Goal: Transaction & Acquisition: Purchase product/service

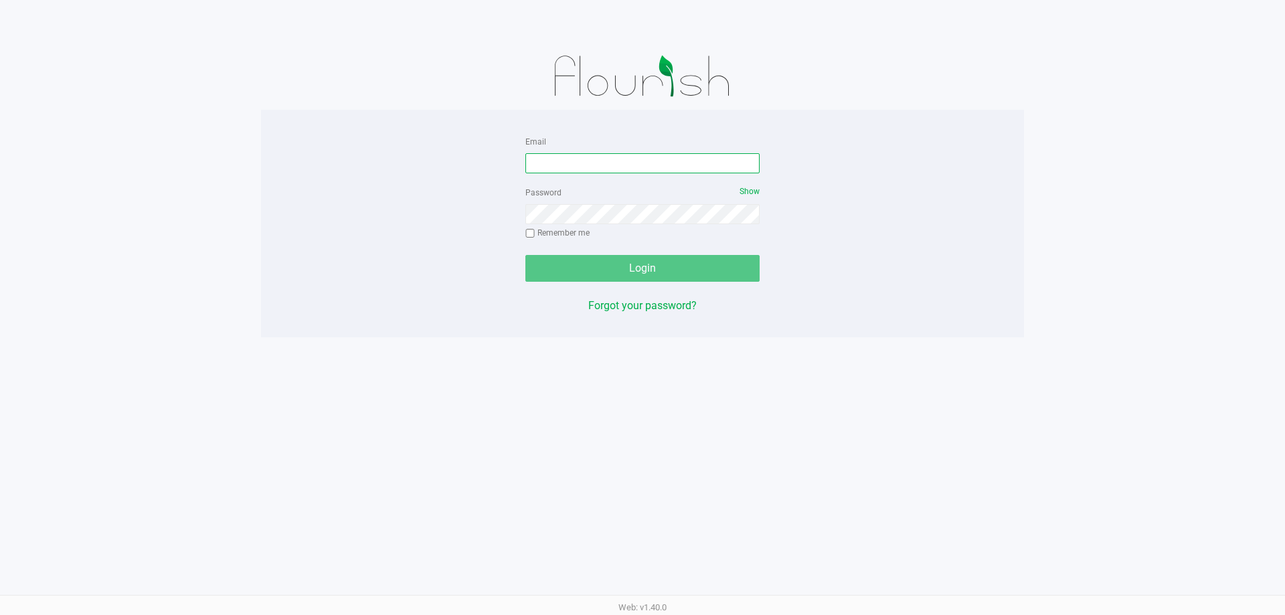
click at [550, 159] on input "Email" at bounding box center [642, 163] width 234 height 20
type input "[EMAIL_ADDRESS][DOMAIN_NAME]"
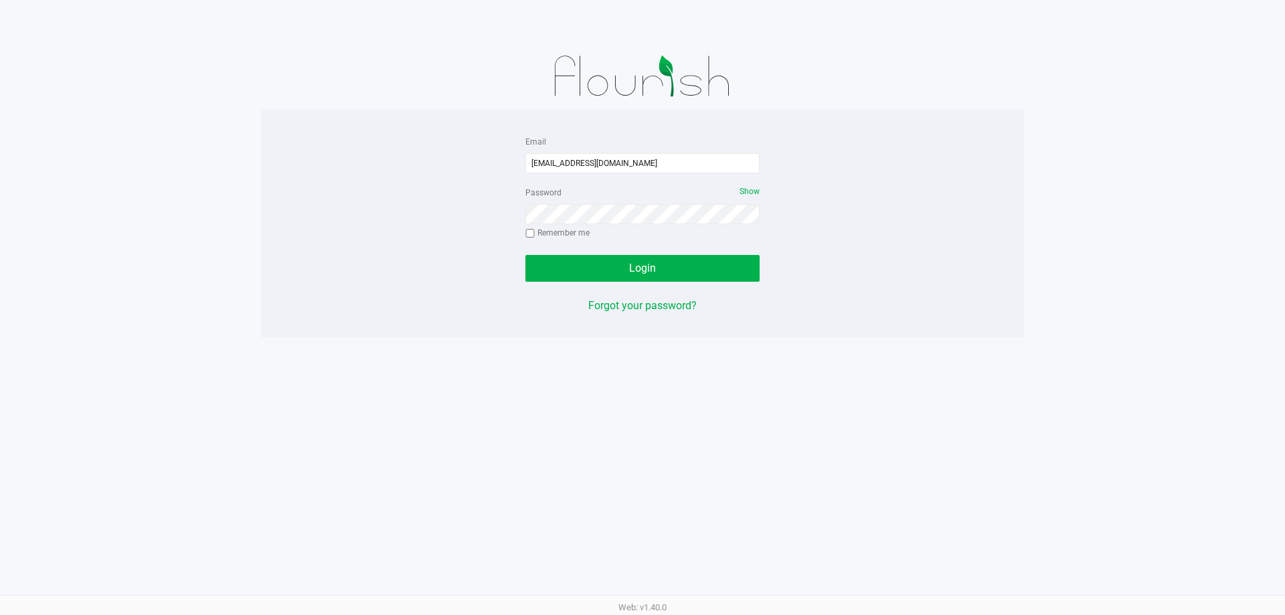
click at [568, 228] on label "Remember me" at bounding box center [557, 233] width 64 height 12
click at [535, 229] on input "Remember me" at bounding box center [529, 233] width 9 height 9
checkbox input "true"
click at [588, 276] on button "Login" at bounding box center [642, 268] width 234 height 27
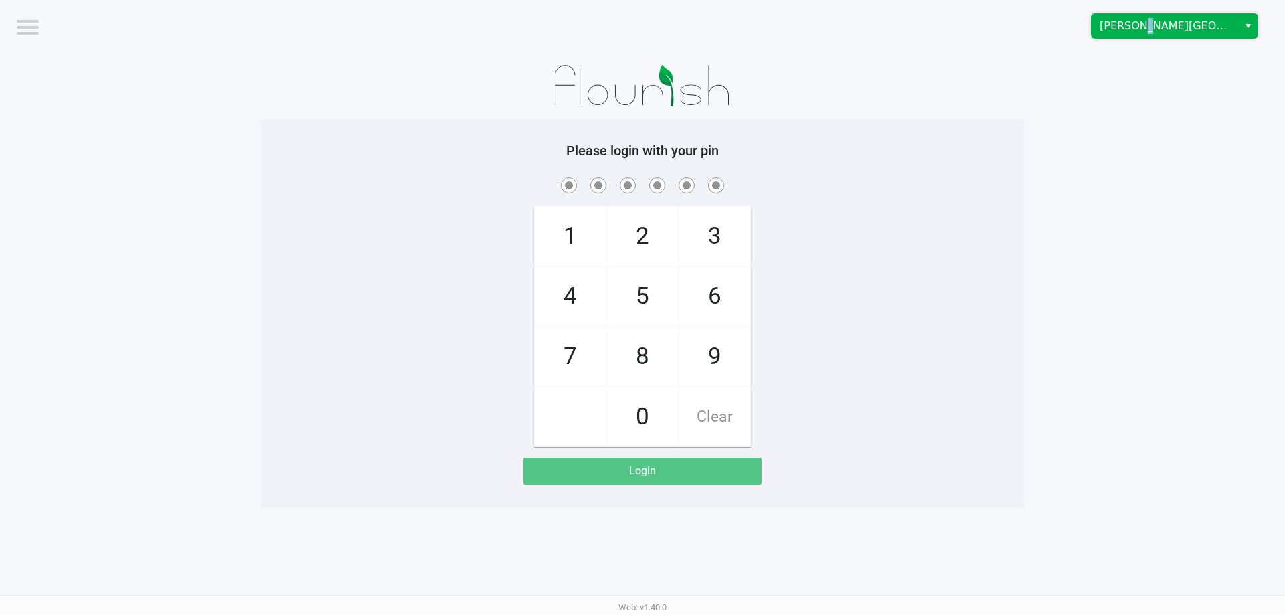
click at [1134, 31] on span "Merritt Island WC" at bounding box center [1164, 26] width 130 height 16
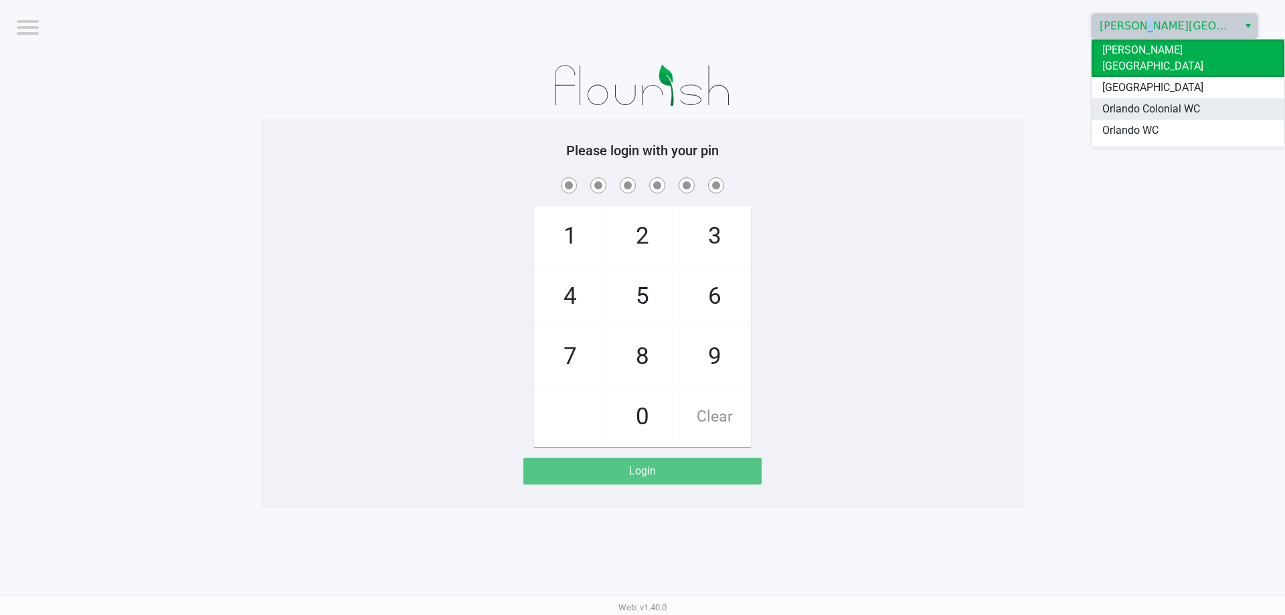
click at [1146, 101] on span "Orlando Colonial WC" at bounding box center [1151, 109] width 98 height 16
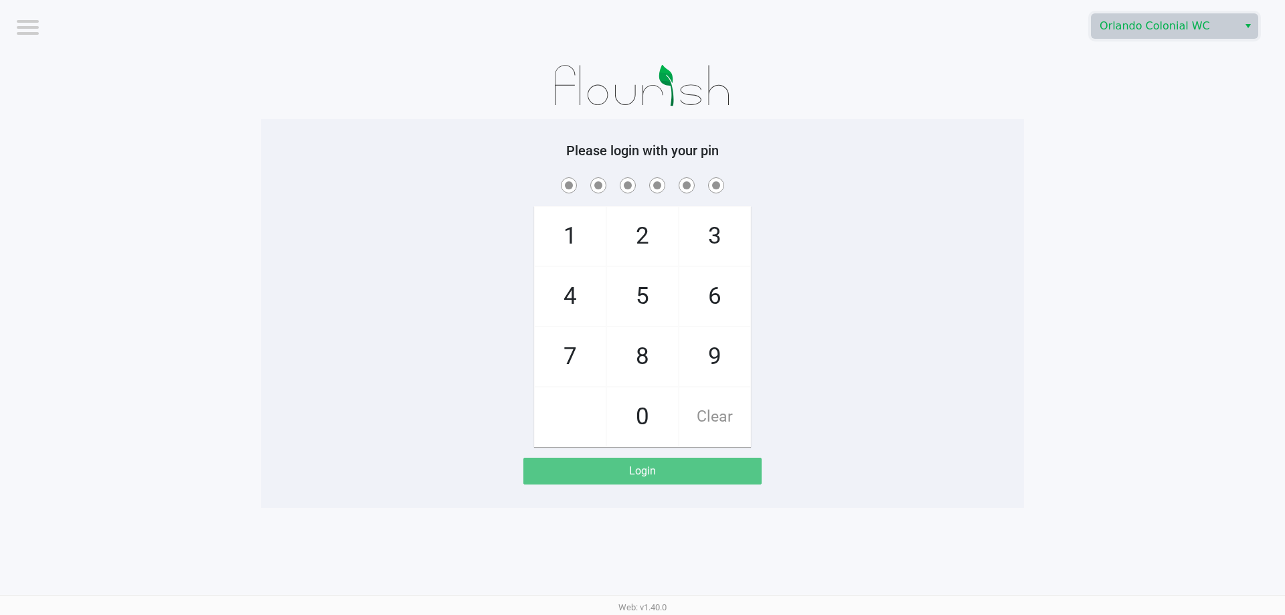
click at [1154, 124] on app-pos-login-wrapper "Logout Orlando Colonial WC Please login with your pin 1 4 7 2 5 8 0 3 6 9 Clear…" at bounding box center [642, 254] width 1285 height 508
checkbox input "true"
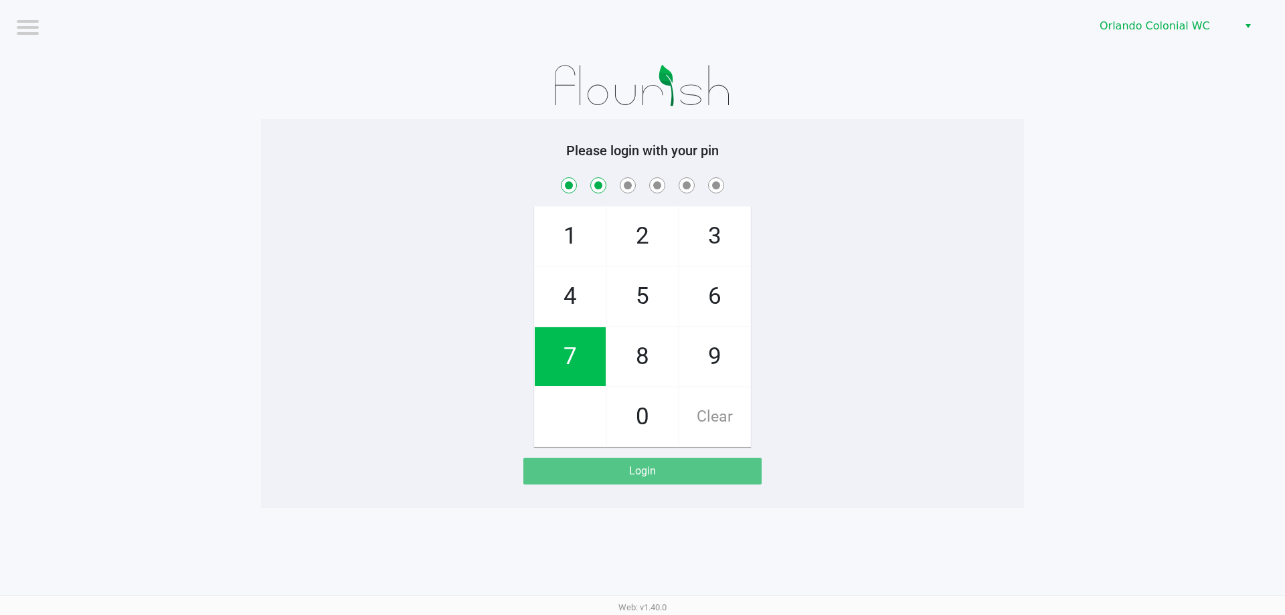
checkbox input "true"
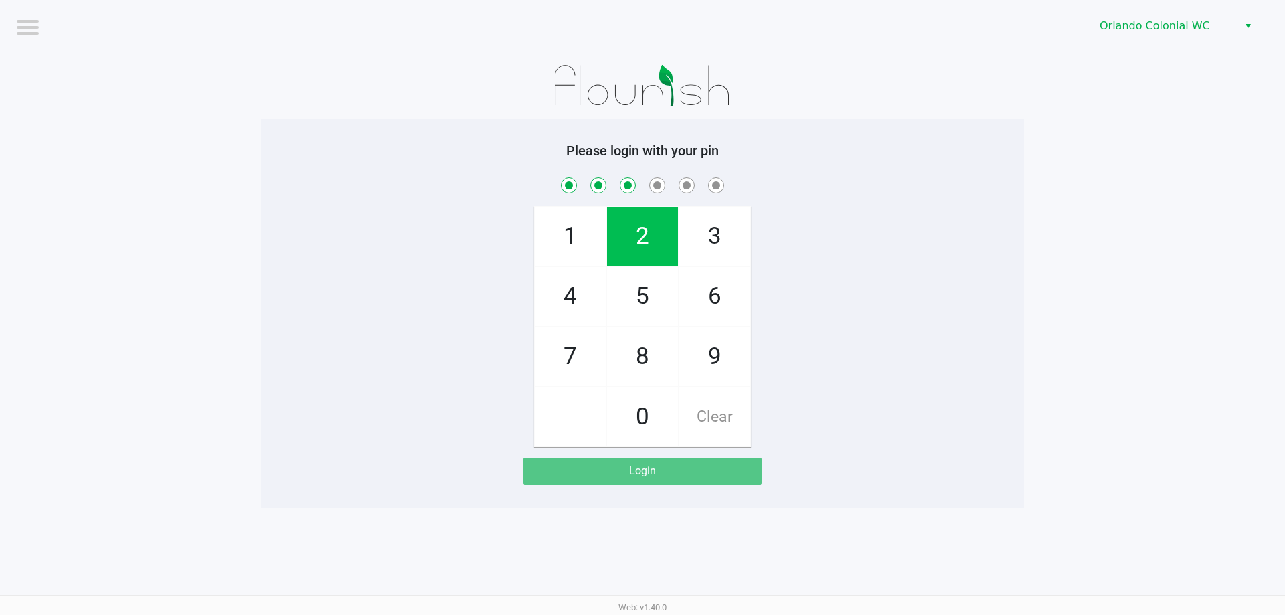
checkbox input "true"
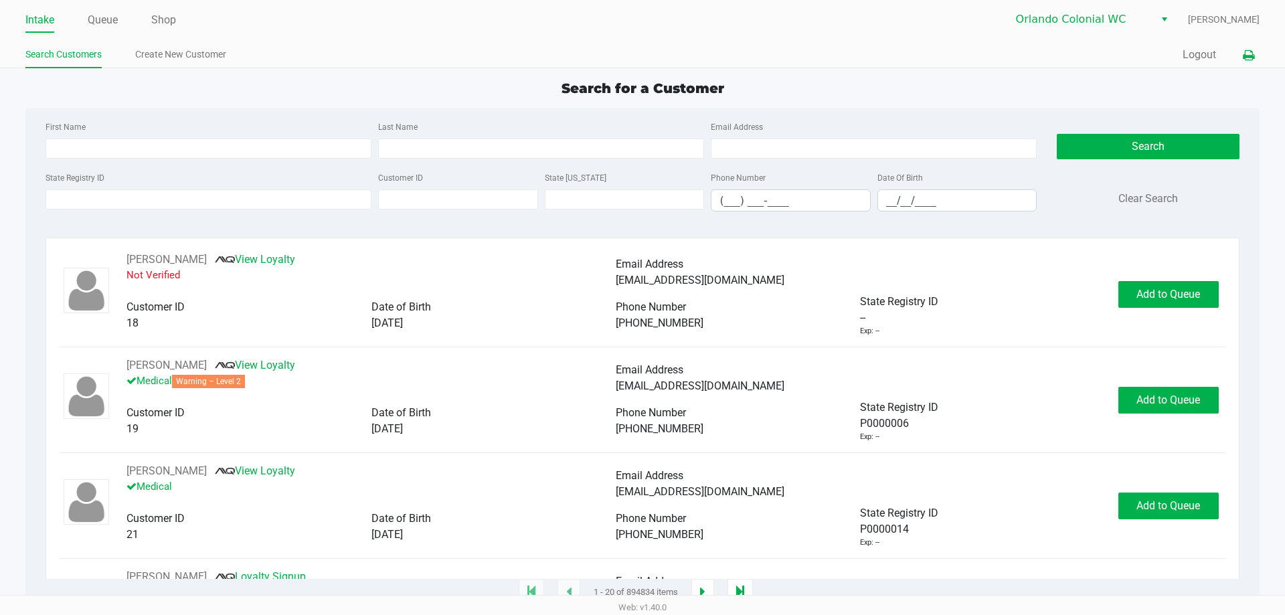
click at [1248, 51] on icon at bounding box center [1248, 55] width 11 height 9
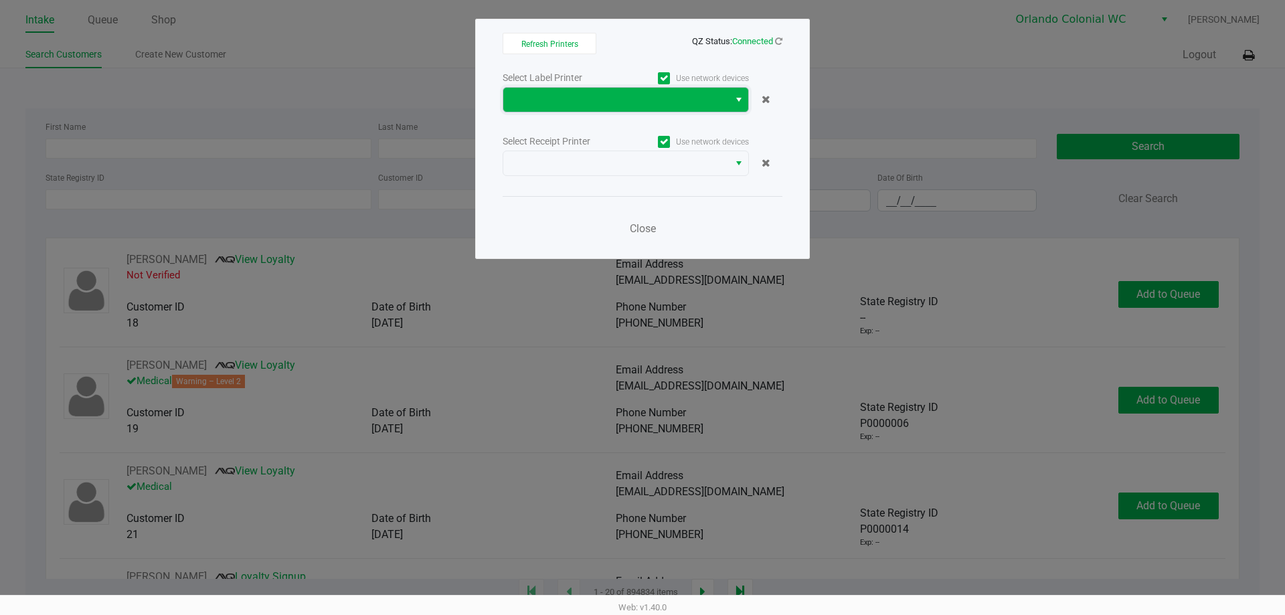
click at [615, 108] on span at bounding box center [616, 100] width 226 height 24
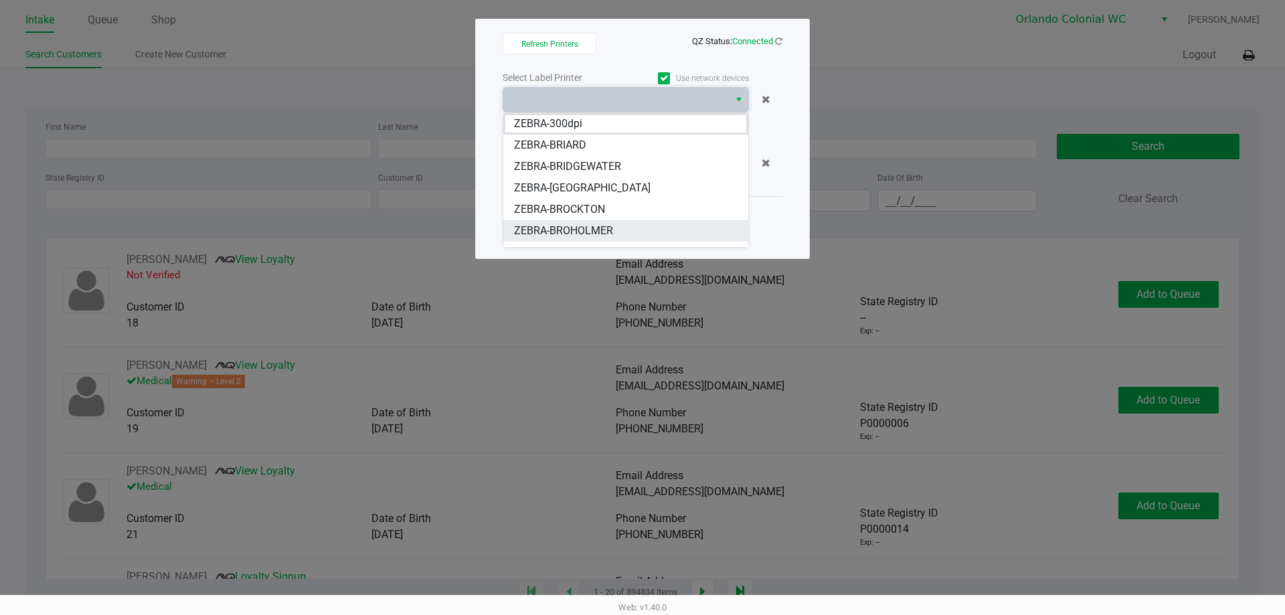
click at [618, 228] on li "ZEBRA-BROHOLMER" at bounding box center [625, 230] width 245 height 21
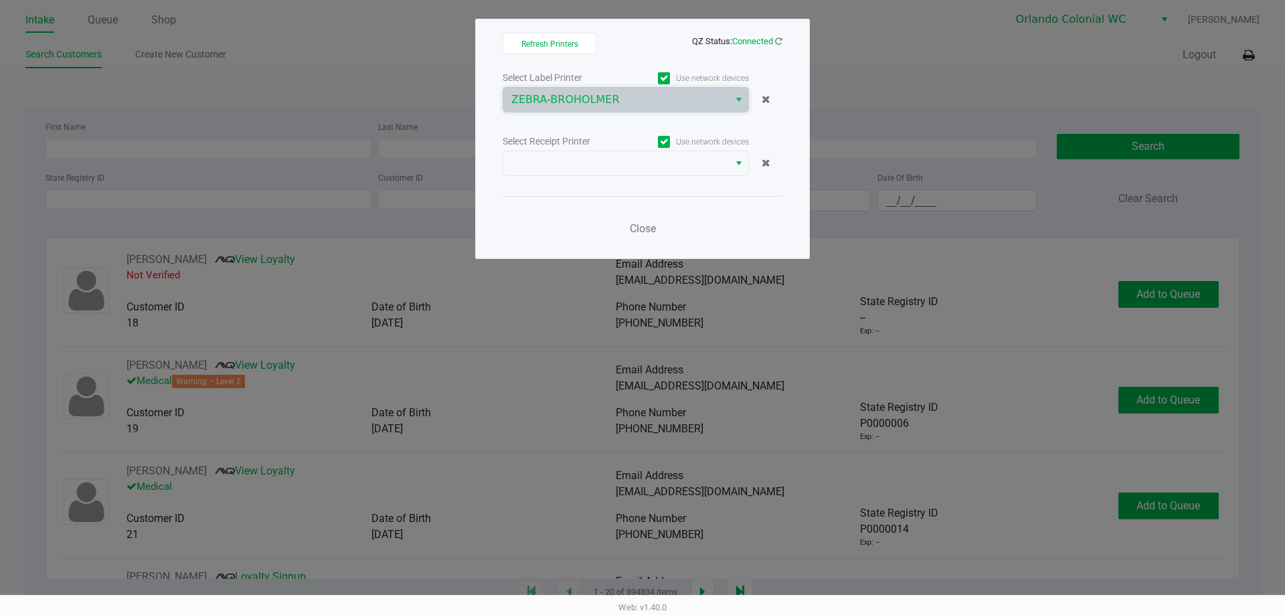
click at [586, 147] on div "Select Receipt Printer" at bounding box center [564, 142] width 123 height 14
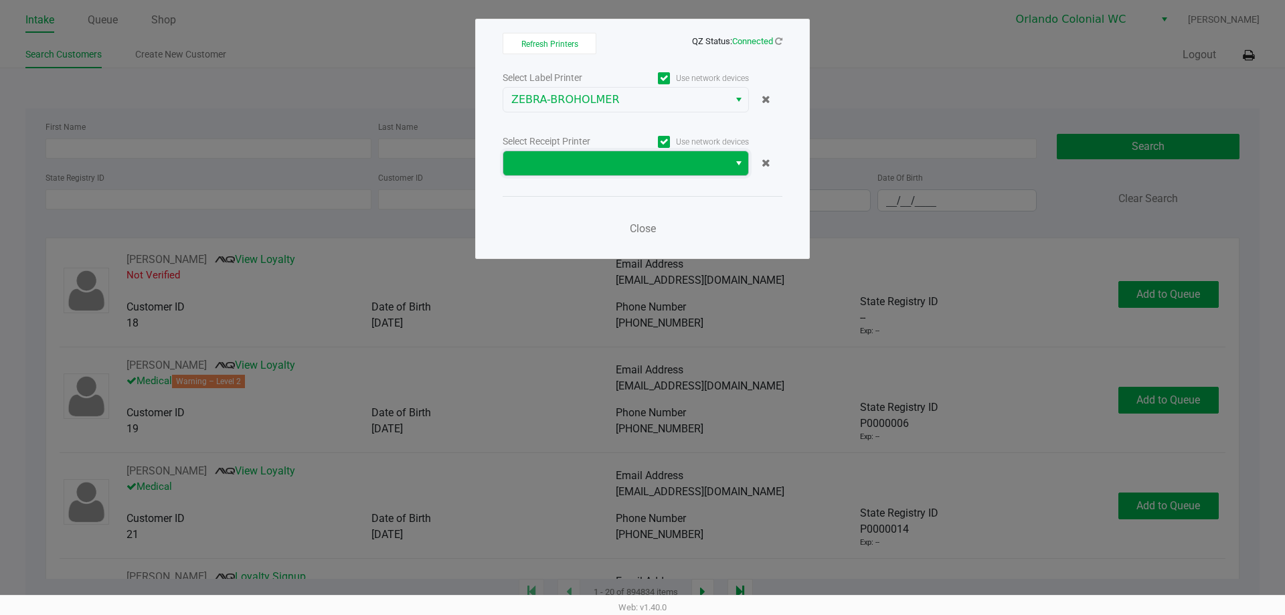
click at [590, 159] on span at bounding box center [615, 163] width 209 height 16
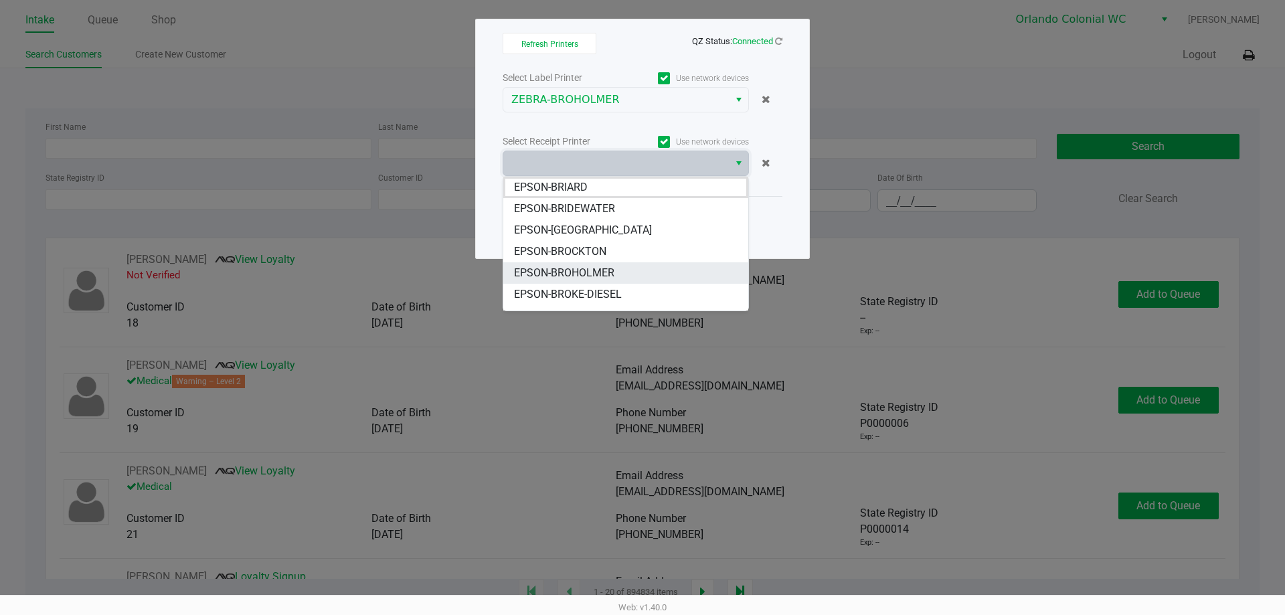
click at [609, 275] on span "EPSON-BROHOLMER" at bounding box center [564, 273] width 100 height 16
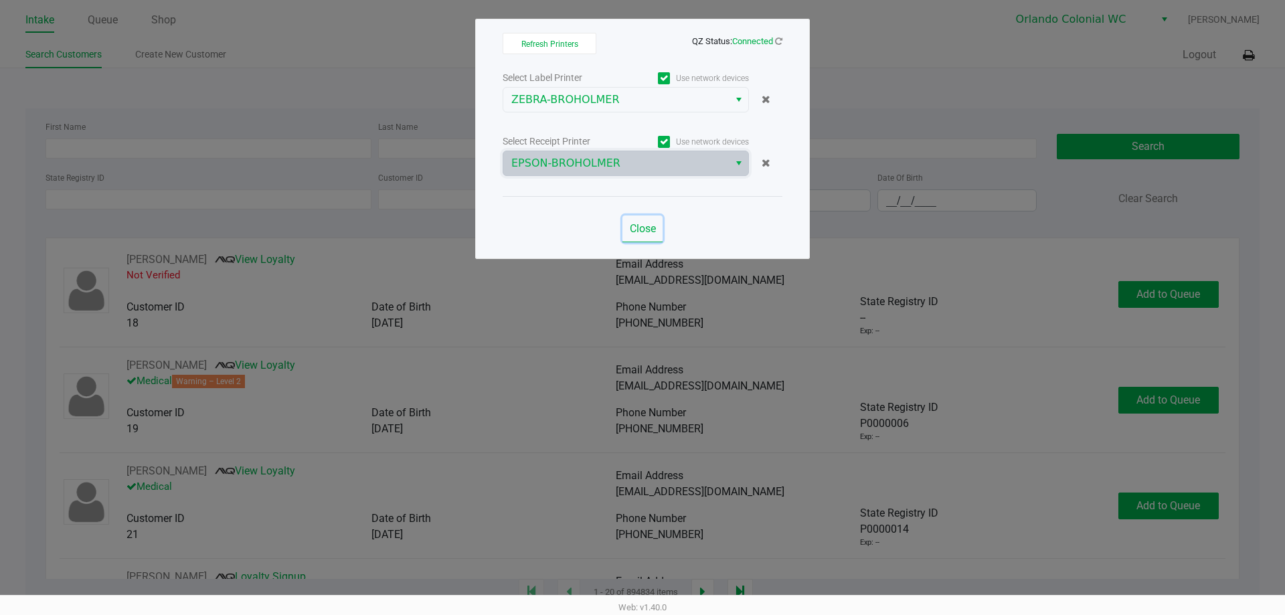
click at [630, 230] on span "Close" at bounding box center [643, 228] width 26 height 13
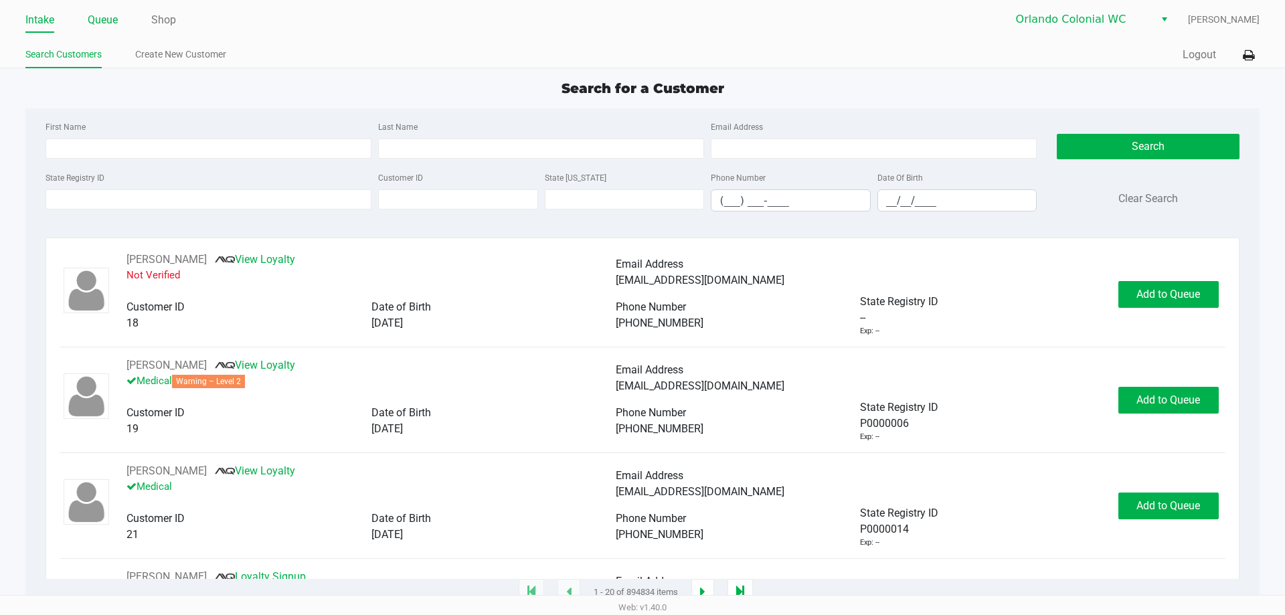
click at [106, 21] on link "Queue" at bounding box center [103, 20] width 30 height 19
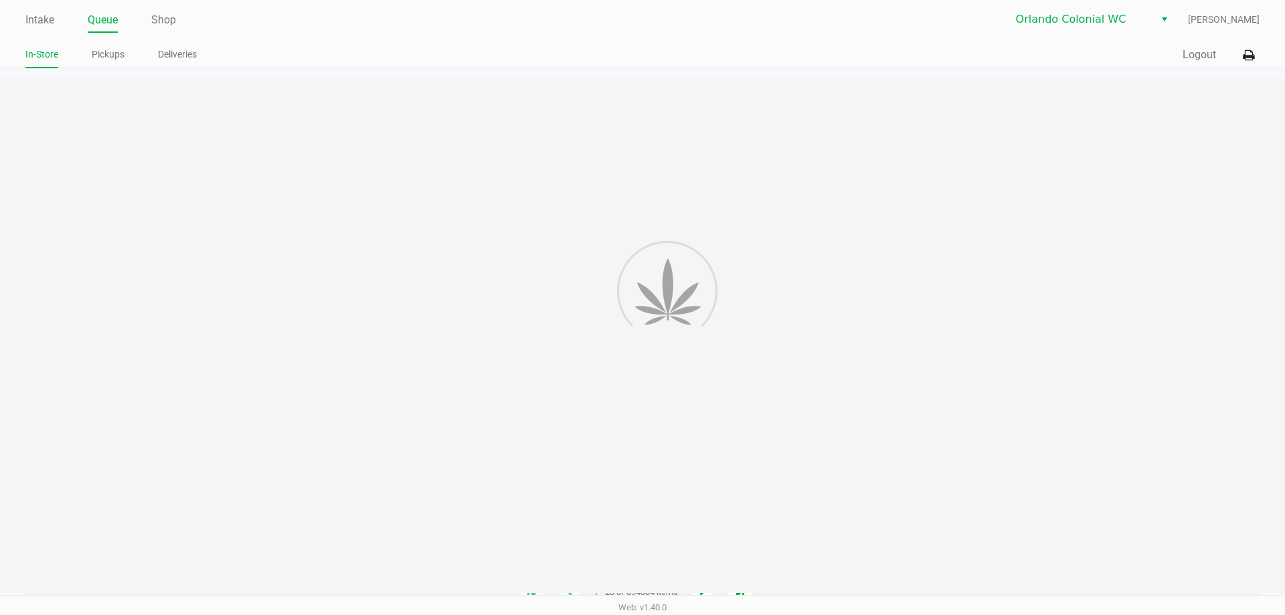
click at [113, 62] on link "Pickups" at bounding box center [108, 54] width 33 height 17
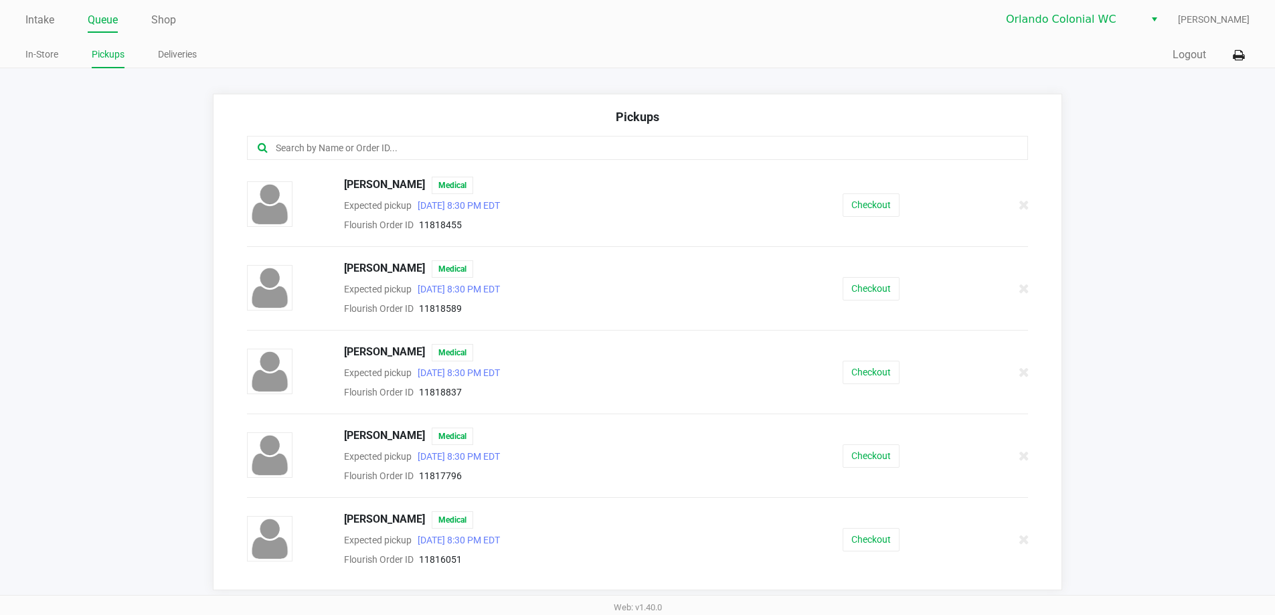
click at [371, 143] on input "text" at bounding box center [616, 148] width 684 height 15
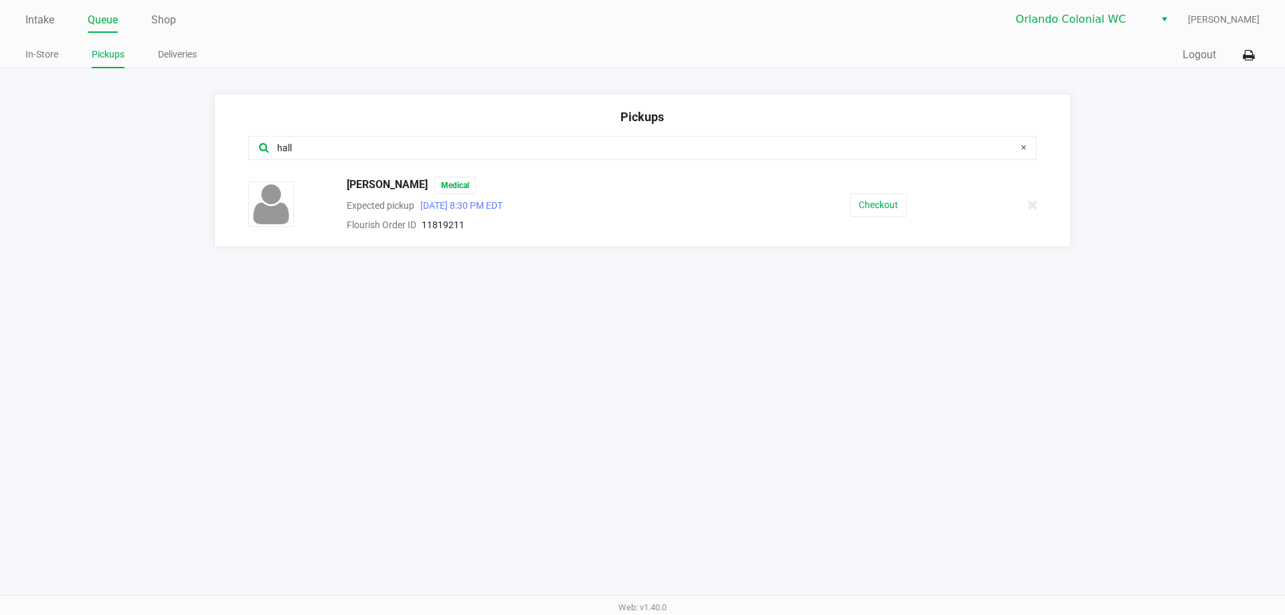
type input "hall"
click at [885, 199] on button "Checkout" at bounding box center [878, 204] width 57 height 23
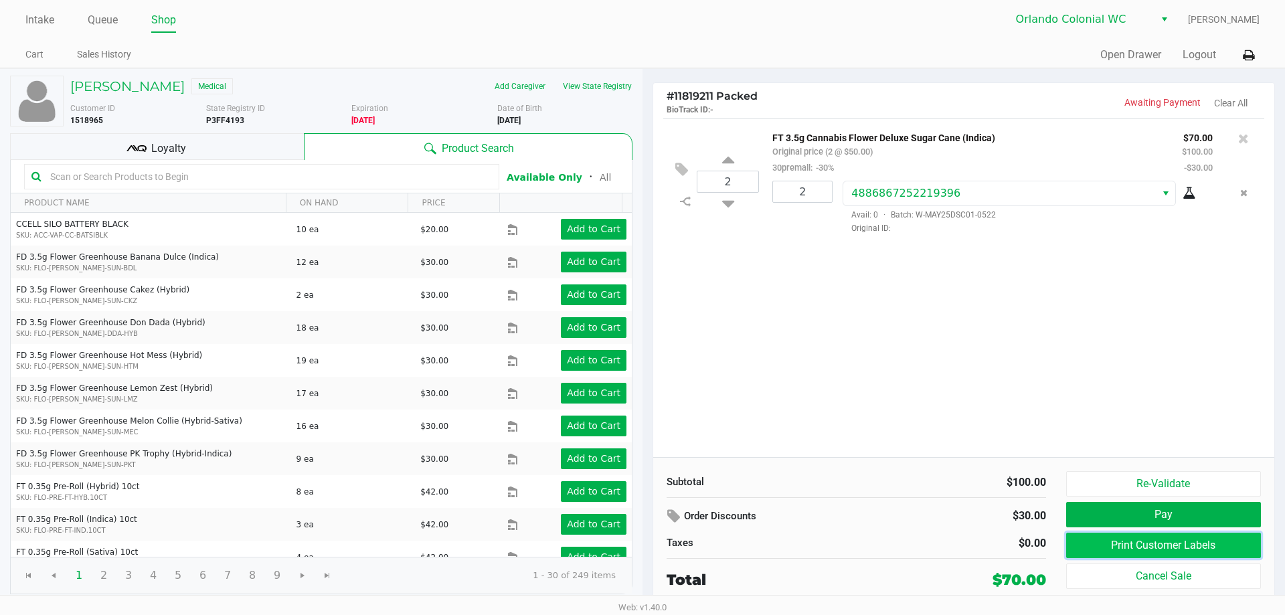
click at [1137, 542] on button "Print Customer Labels" at bounding box center [1163, 545] width 195 height 25
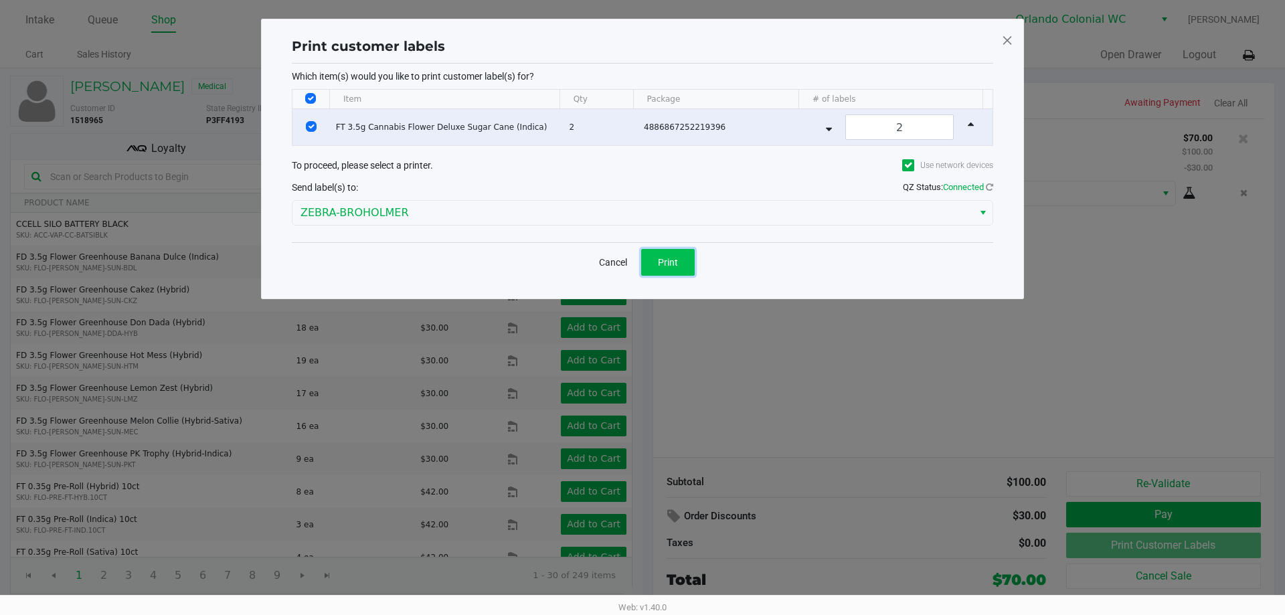
click at [677, 266] on span "Print" at bounding box center [668, 262] width 20 height 11
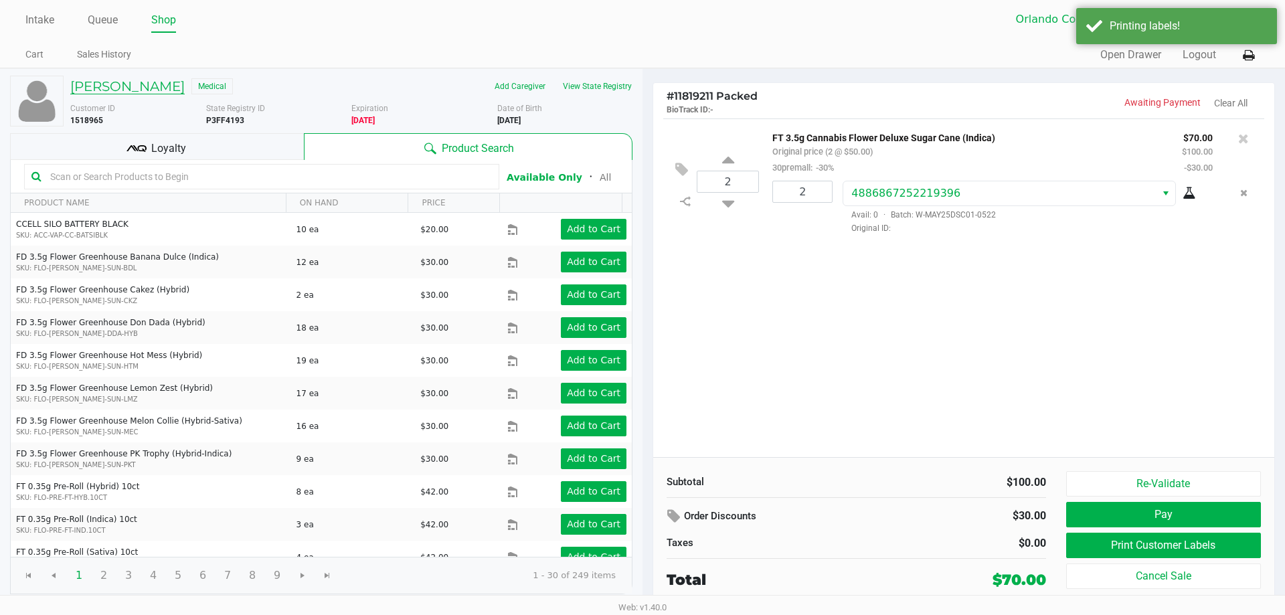
click at [162, 84] on h5 "Lindsey HALL-ARRUDA" at bounding box center [127, 86] width 114 height 16
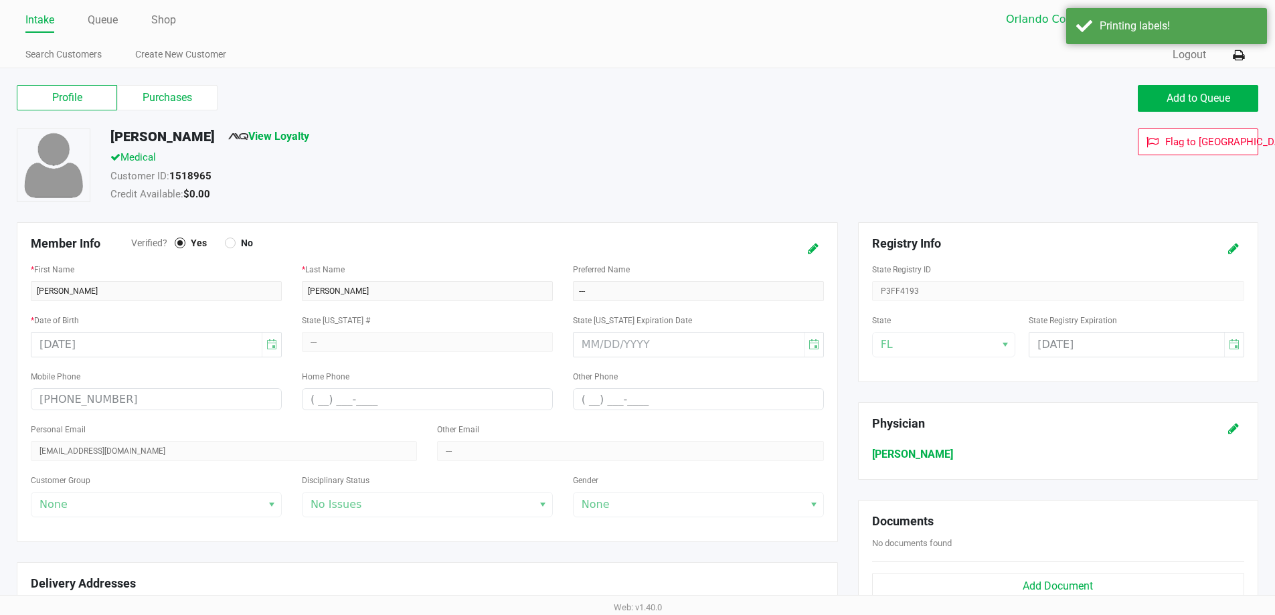
click at [1243, 238] on button at bounding box center [1233, 248] width 21 height 25
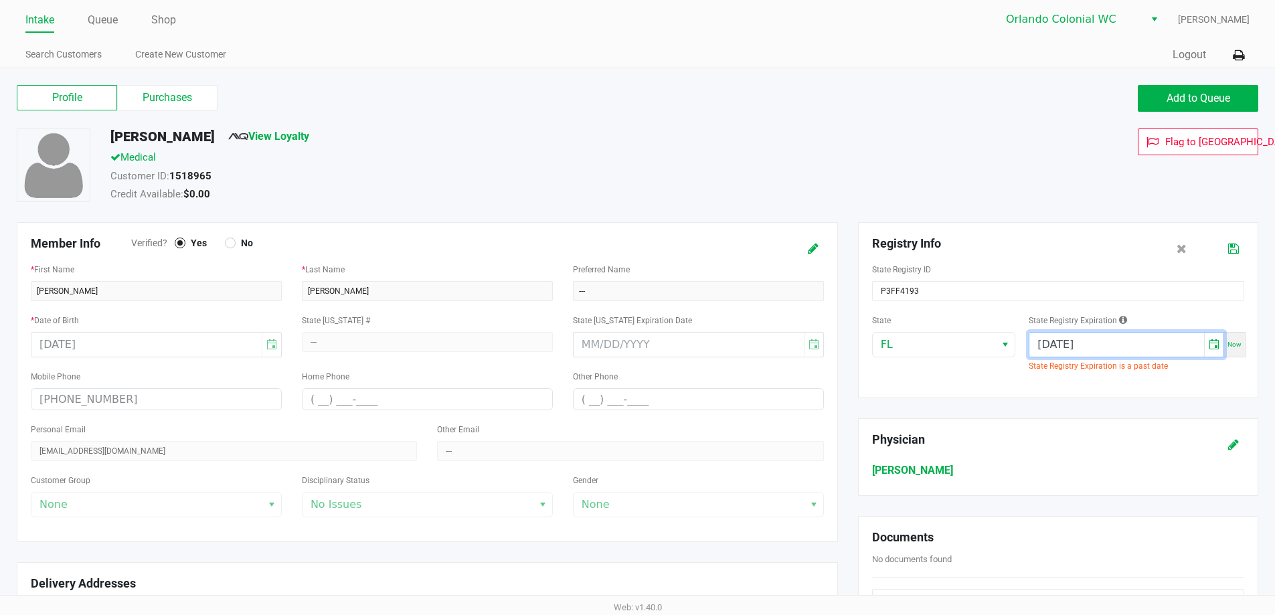
click at [1159, 339] on input "04/17/2025" at bounding box center [1116, 345] width 175 height 24
type input "04/17/2026"
click at [1237, 251] on icon at bounding box center [1233, 248] width 11 height 9
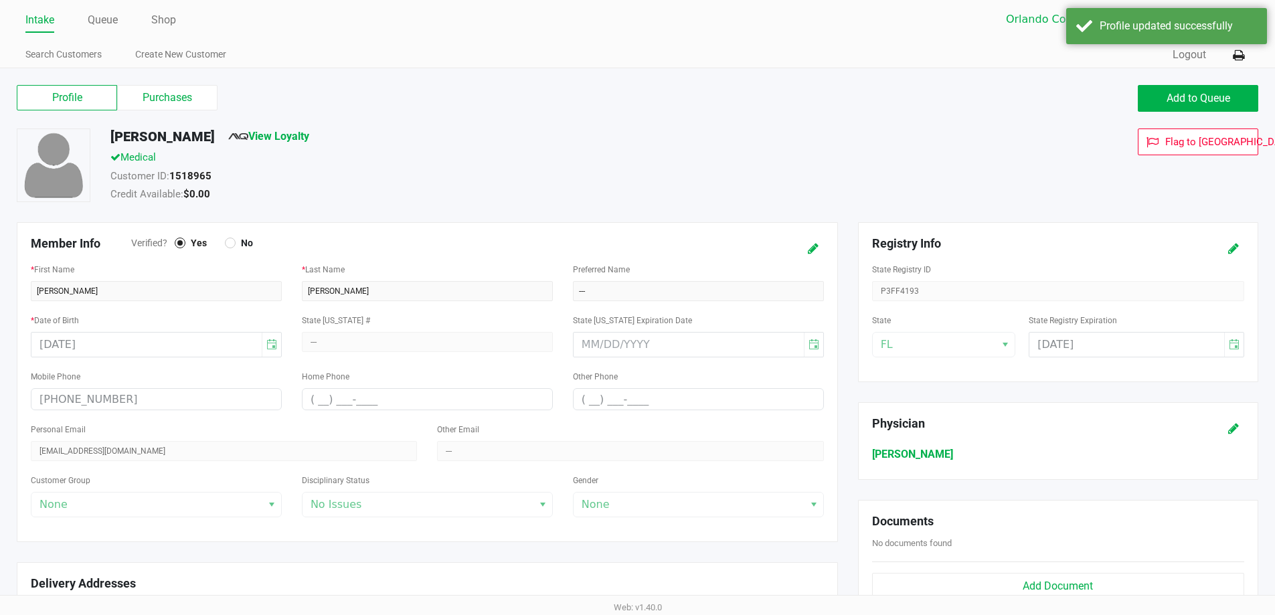
click at [297, 129] on span "View Loyalty" at bounding box center [268, 138] width 81 height 21
click at [308, 137] on link "View Loyalty" at bounding box center [268, 136] width 81 height 13
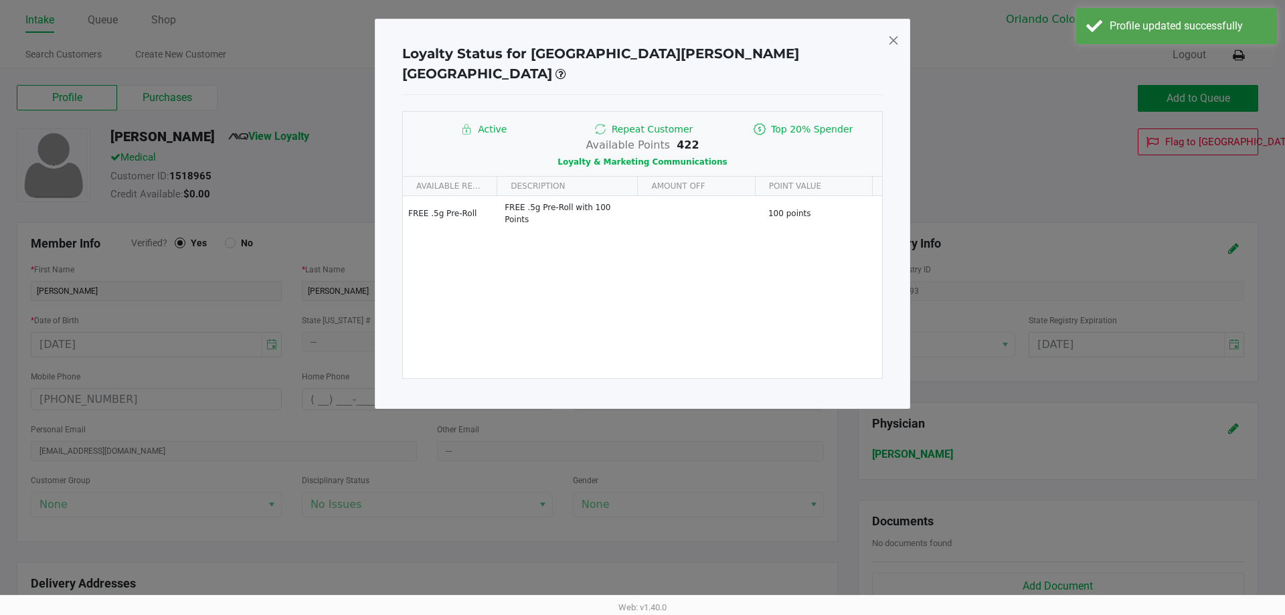
drag, startPoint x: 892, startPoint y: 43, endPoint x: 334, endPoint y: 84, distance: 559.6
click at [892, 42] on span at bounding box center [893, 39] width 12 height 21
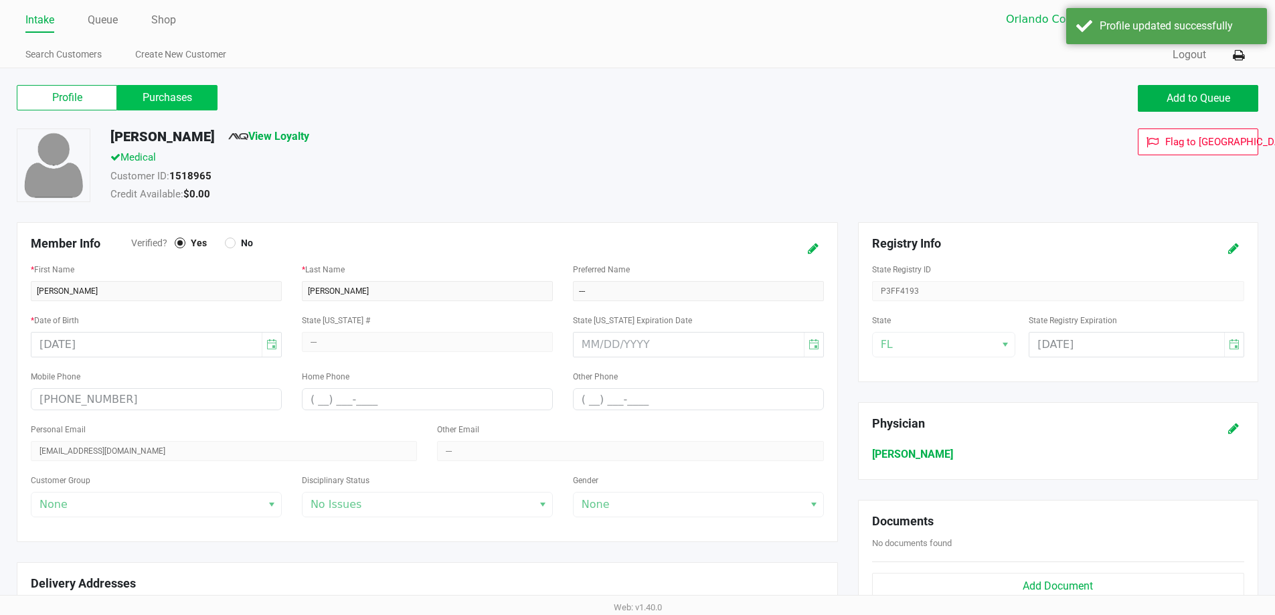
click at [183, 96] on label "Purchases" at bounding box center [167, 97] width 100 height 25
click at [0, 0] on 1 "Purchases" at bounding box center [0, 0] width 0 height 0
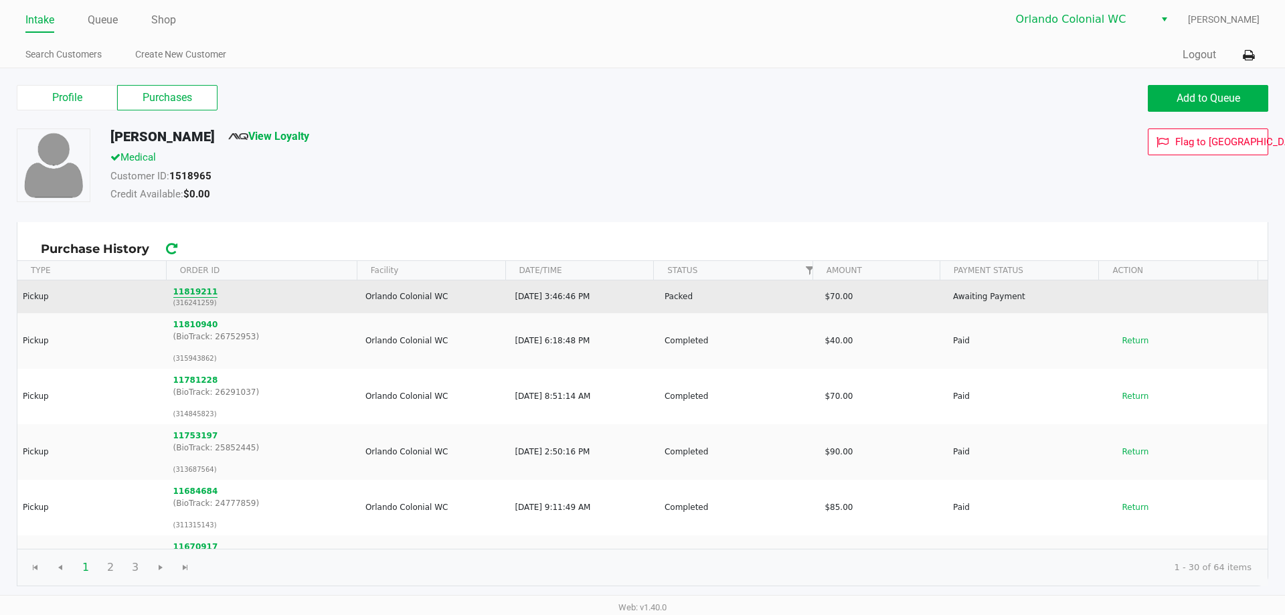
click at [197, 294] on button "11819211" at bounding box center [195, 292] width 45 height 12
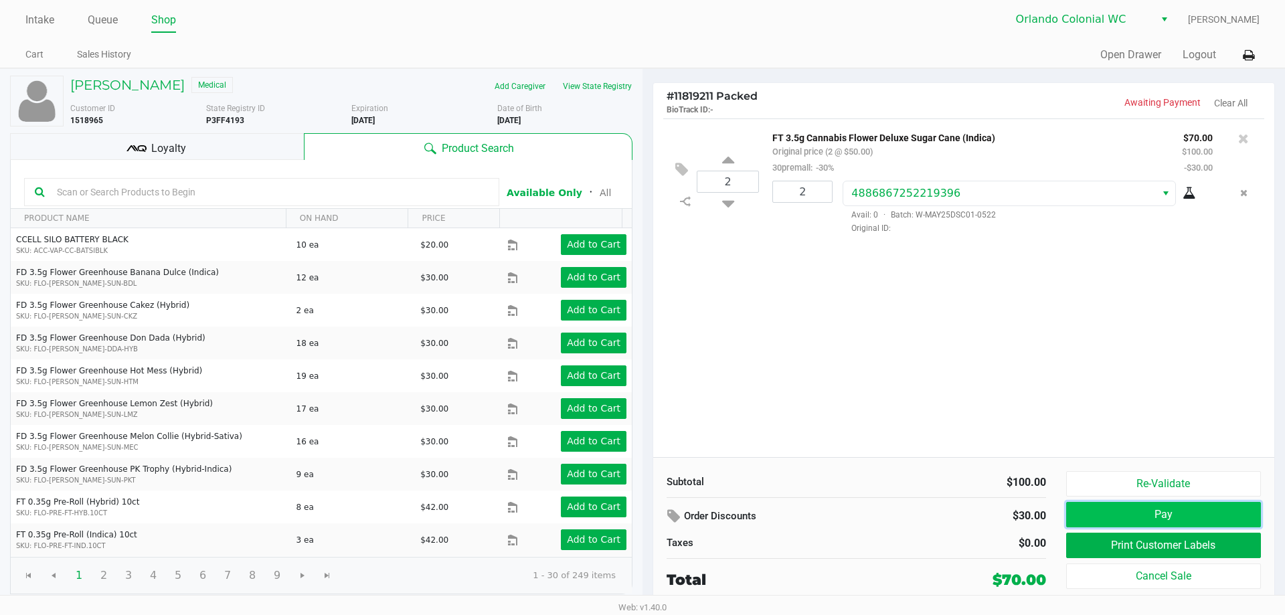
click at [1117, 511] on button "Pay" at bounding box center [1163, 514] width 195 height 25
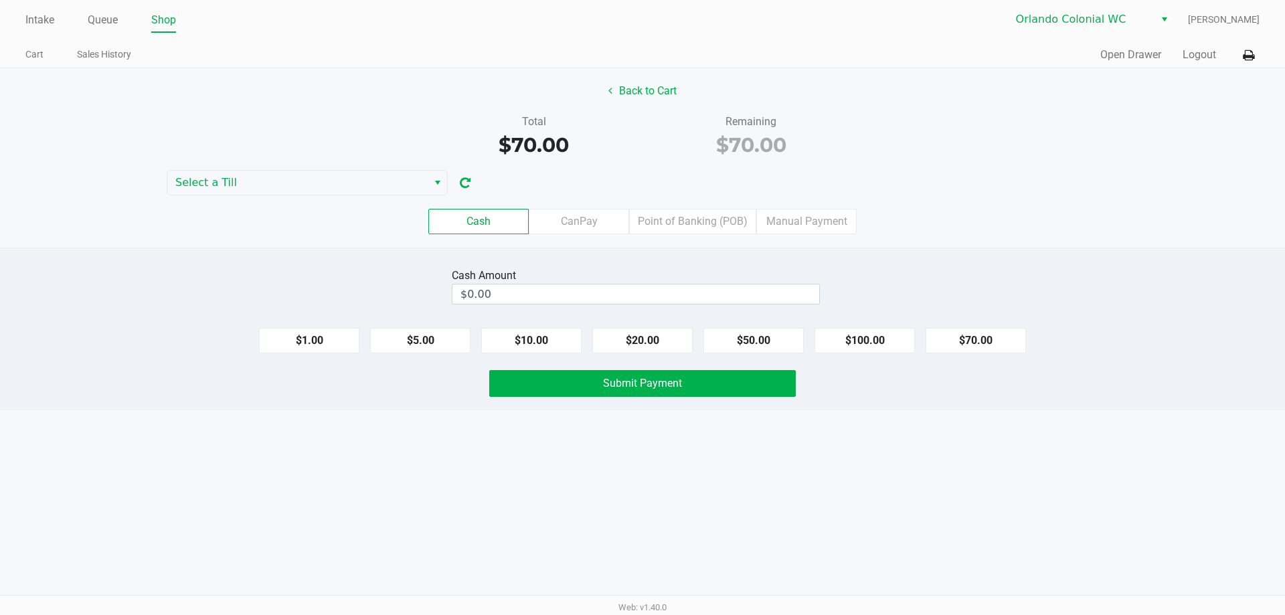
click at [965, 351] on button "$70.00" at bounding box center [975, 340] width 100 height 25
type input "$70.00"
click at [747, 385] on button "Submit Payment" at bounding box center [642, 383] width 306 height 27
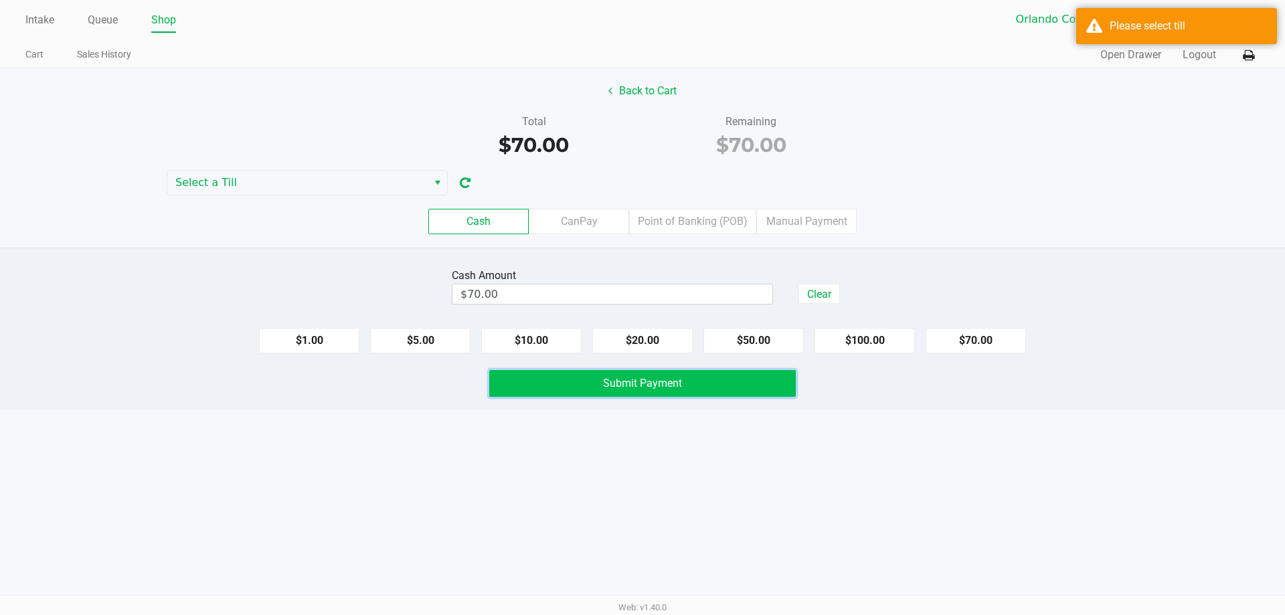
click at [1156, 38] on div "Please select till" at bounding box center [1176, 26] width 201 height 36
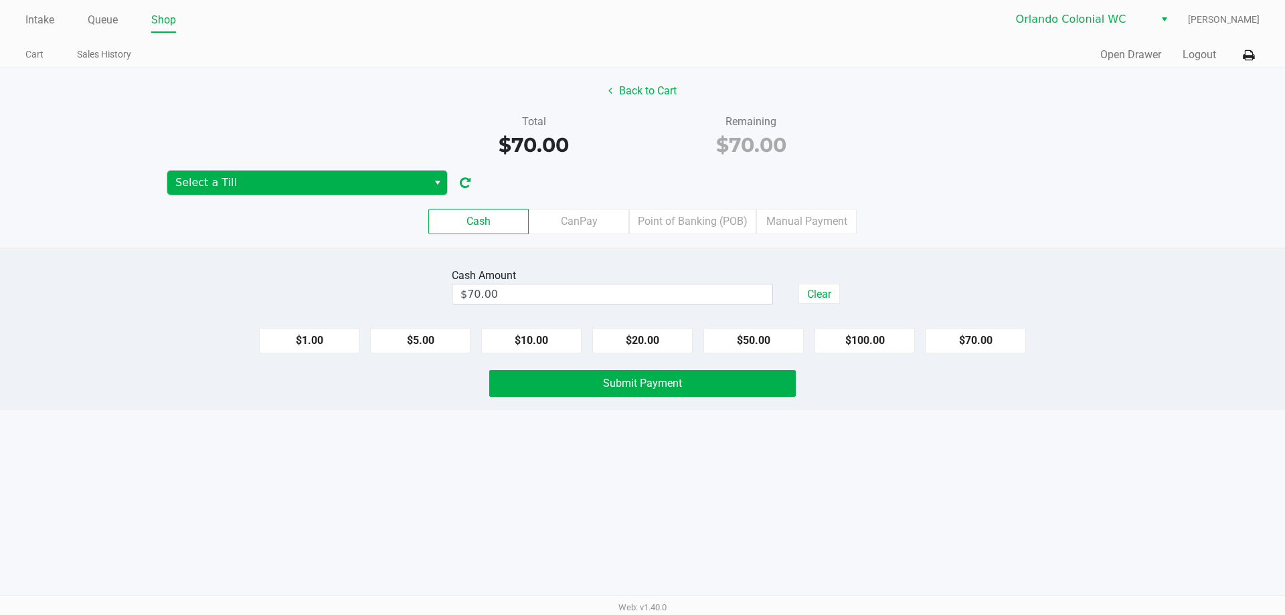
click at [353, 170] on kendo-dropdownlist "Select a Till" at bounding box center [307, 182] width 281 height 25
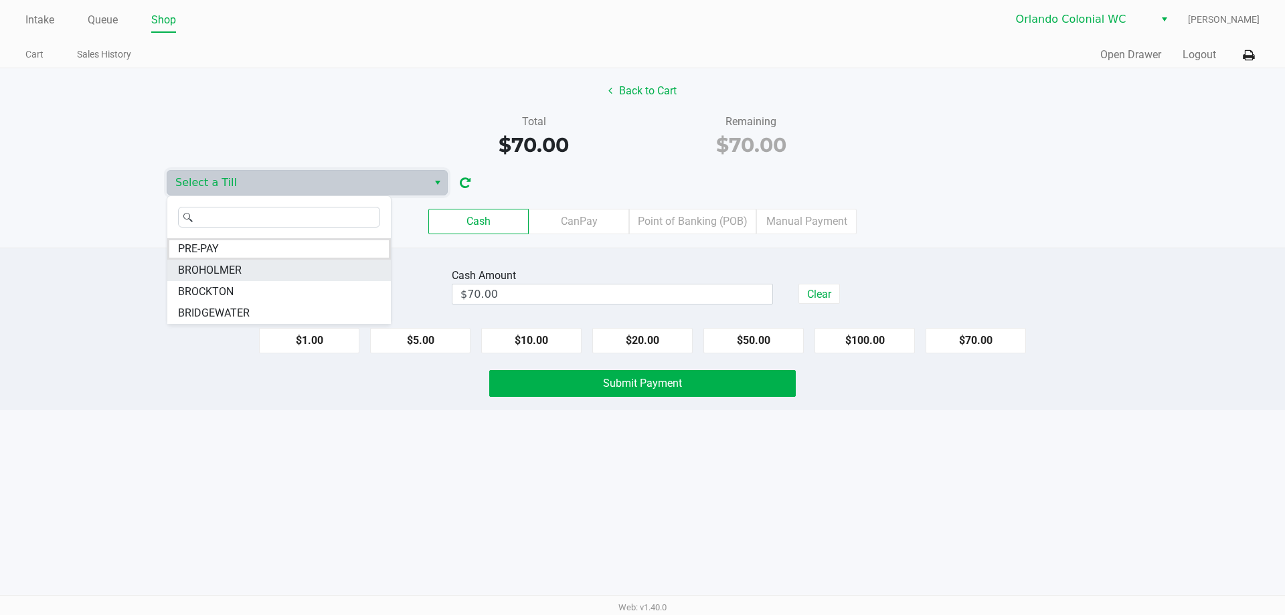
click at [246, 269] on li "BROHOLMER" at bounding box center [279, 270] width 224 height 21
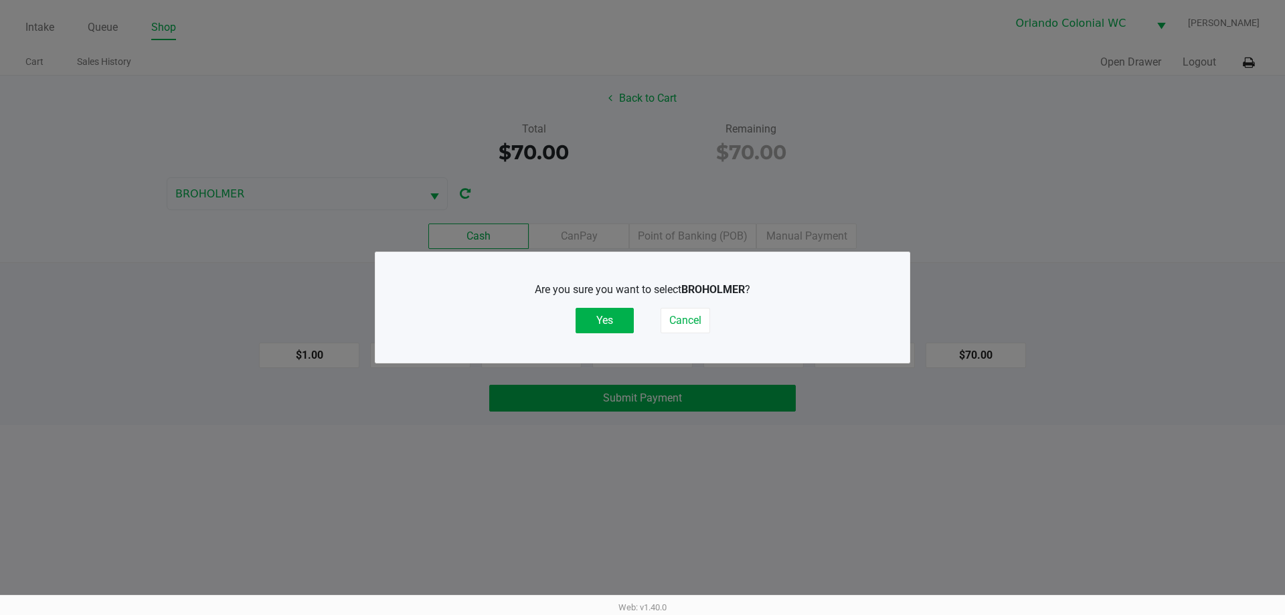
click at [619, 320] on button "Yes" at bounding box center [604, 320] width 58 height 25
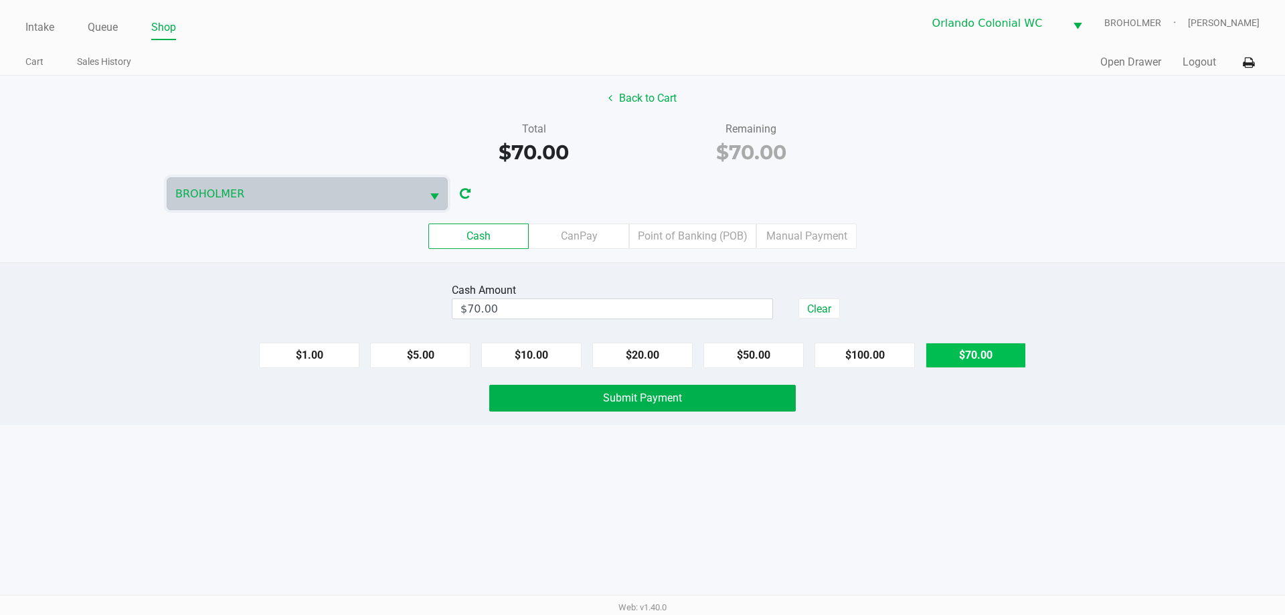
click at [964, 360] on button "$70.00" at bounding box center [975, 355] width 100 height 25
click at [677, 391] on span "Submit Payment" at bounding box center [642, 397] width 79 height 13
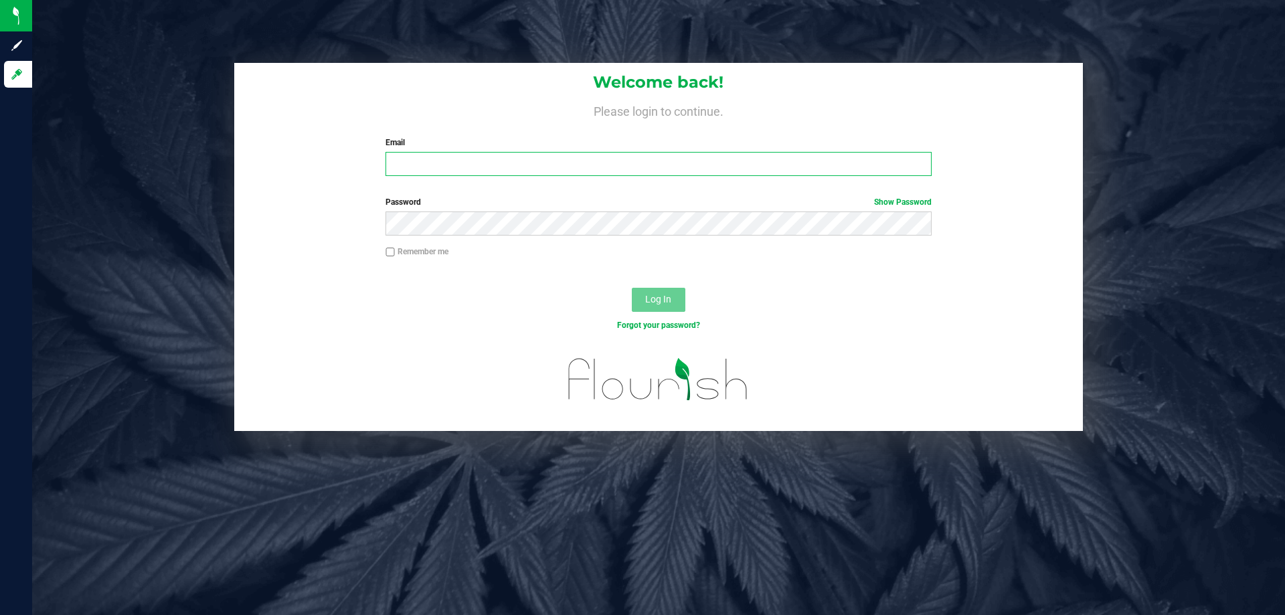
click at [408, 171] on input "Email" at bounding box center [657, 164] width 545 height 24
type input "[EMAIL_ADDRESS][DOMAIN_NAME]"
click at [428, 248] on label "Remember me" at bounding box center [416, 252] width 63 height 12
click at [395, 248] on input "Remember me" at bounding box center [389, 252] width 9 height 9
checkbox input "true"
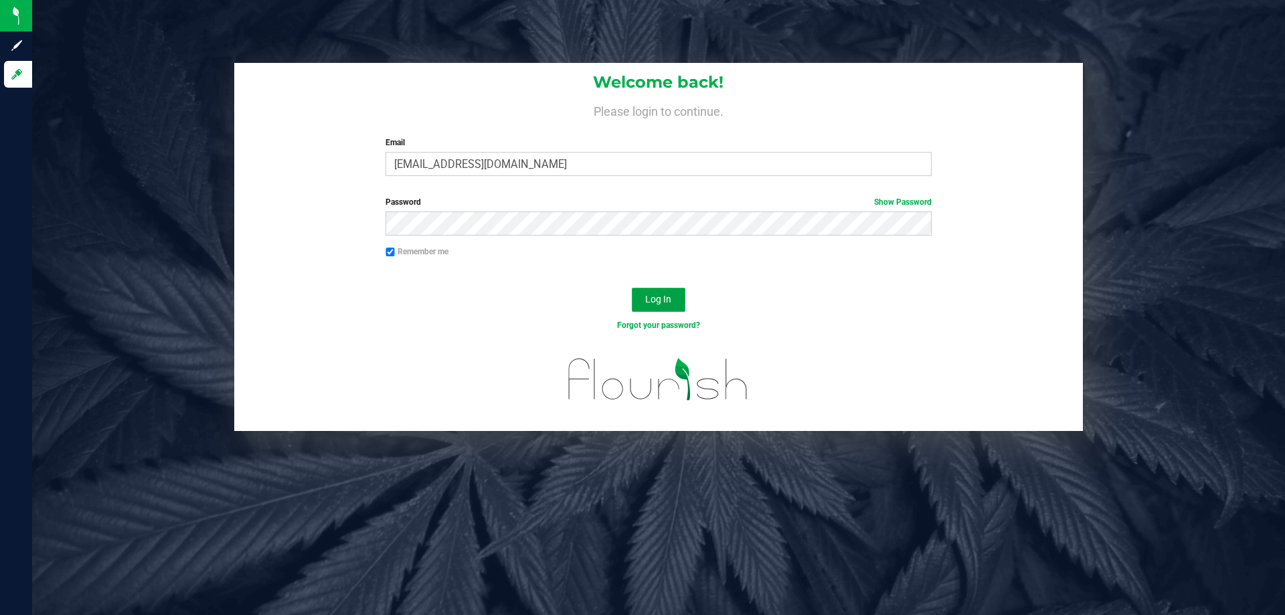
click at [644, 302] on button "Log In" at bounding box center [659, 300] width 54 height 24
click at [532, 149] on label "Email" at bounding box center [657, 143] width 545 height 12
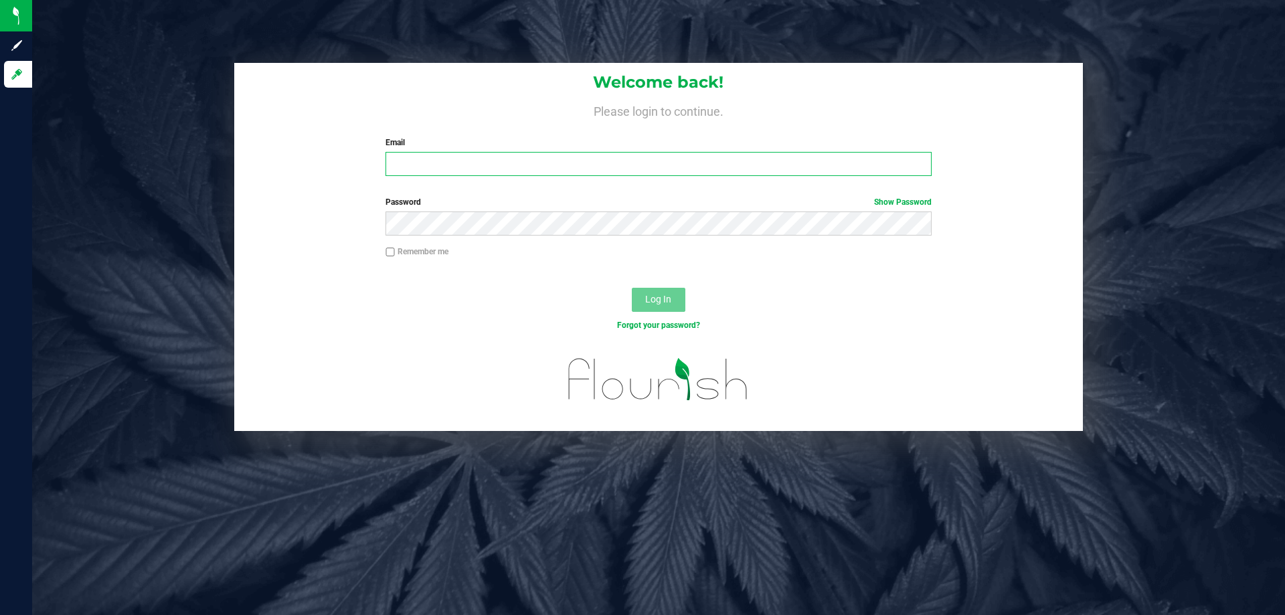
click at [532, 152] on input "Email" at bounding box center [657, 164] width 545 height 24
